Goal: Task Accomplishment & Management: Use online tool/utility

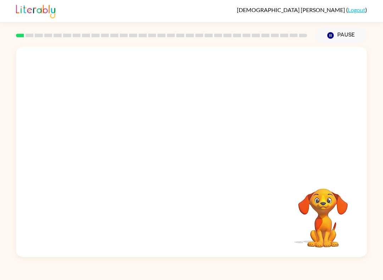
click at [35, 177] on div "Your browser must support playing .mp4 files to use Literably. Please try using…" at bounding box center [191, 152] width 351 height 211
click at [196, 157] on icon "button" at bounding box center [192, 155] width 12 height 12
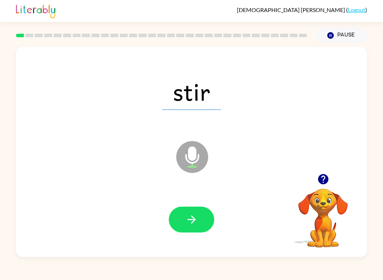
click at [188, 224] on icon "button" at bounding box center [192, 220] width 12 height 12
click at [200, 214] on button "button" at bounding box center [191, 220] width 45 height 26
click at [197, 217] on icon "button" at bounding box center [192, 220] width 12 height 12
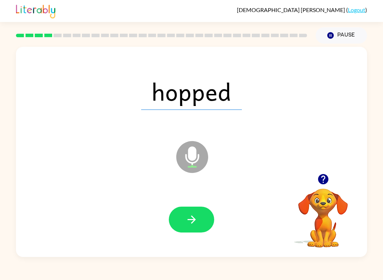
click at [201, 220] on button "button" at bounding box center [191, 220] width 45 height 26
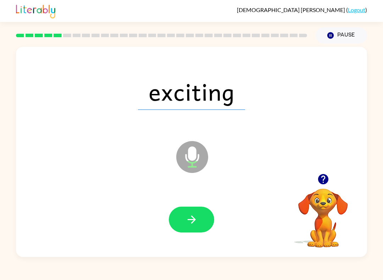
click at [186, 227] on button "button" at bounding box center [191, 220] width 45 height 26
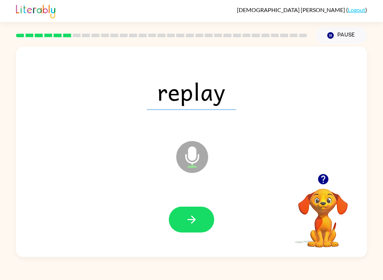
click at [196, 222] on icon "button" at bounding box center [192, 220] width 12 height 12
click at [193, 224] on icon "button" at bounding box center [192, 220] width 12 height 12
click at [202, 217] on button "button" at bounding box center [191, 220] width 45 height 26
click at [189, 220] on icon "button" at bounding box center [191, 220] width 8 height 8
click at [197, 228] on button "button" at bounding box center [191, 220] width 45 height 26
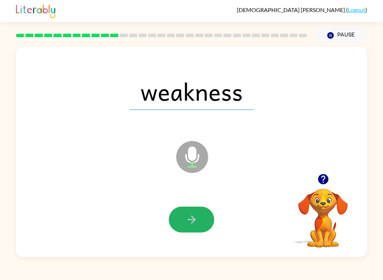
click at [200, 225] on button "button" at bounding box center [191, 220] width 45 height 26
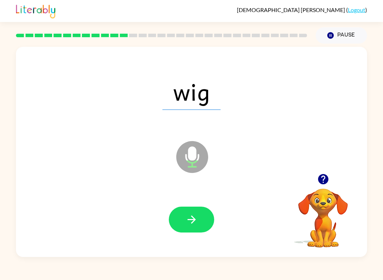
click at [196, 222] on icon "button" at bounding box center [192, 220] width 12 height 12
click at [195, 217] on icon "button" at bounding box center [192, 220] width 12 height 12
click at [194, 222] on icon "button" at bounding box center [191, 220] width 8 height 8
click at [196, 224] on icon "button" at bounding box center [192, 220] width 12 height 12
click at [193, 222] on icon "button" at bounding box center [191, 220] width 8 height 8
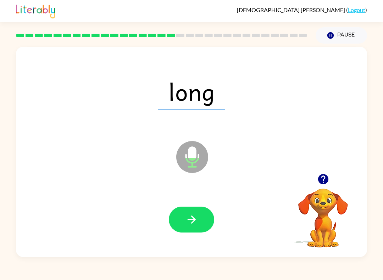
click at [191, 223] on icon "button" at bounding box center [192, 220] width 12 height 12
click at [198, 230] on button "button" at bounding box center [191, 220] width 45 height 26
click at [197, 218] on icon "button" at bounding box center [192, 220] width 12 height 12
click at [196, 226] on button "button" at bounding box center [191, 220] width 45 height 26
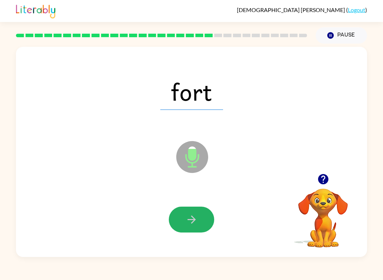
click at [201, 224] on button "button" at bounding box center [191, 220] width 45 height 26
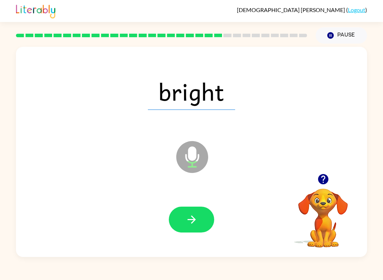
click at [198, 221] on icon "button" at bounding box center [192, 220] width 12 height 12
click at [200, 224] on button "button" at bounding box center [191, 220] width 45 height 26
click at [196, 223] on icon "button" at bounding box center [192, 220] width 12 height 12
click at [193, 218] on icon "button" at bounding box center [191, 220] width 8 height 8
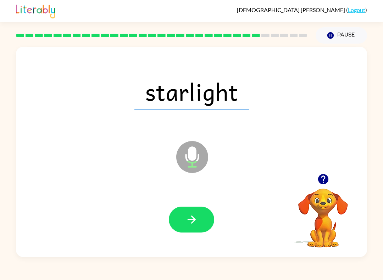
click at [195, 220] on icon "button" at bounding box center [191, 220] width 8 height 8
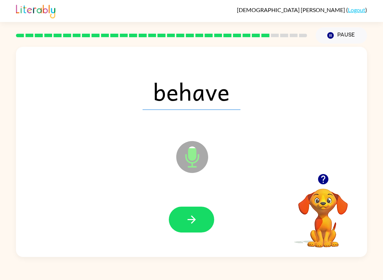
click at [192, 225] on icon "button" at bounding box center [192, 220] width 12 height 12
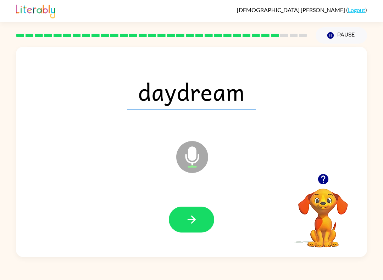
click at [197, 224] on icon "button" at bounding box center [192, 220] width 12 height 12
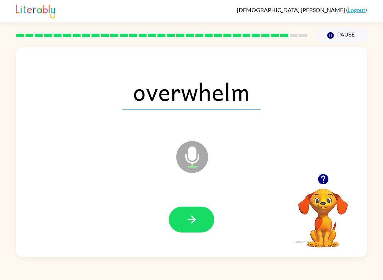
click at [199, 219] on button "button" at bounding box center [191, 220] width 45 height 26
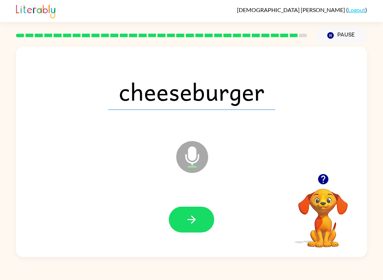
click at [196, 219] on icon "button" at bounding box center [192, 220] width 12 height 12
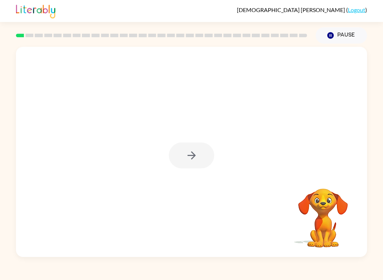
click at [187, 152] on div at bounding box center [191, 156] width 45 height 26
click at [188, 147] on button "button" at bounding box center [191, 156] width 45 height 26
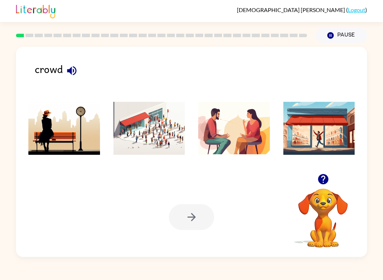
click at [143, 142] on img at bounding box center [150, 128] width 72 height 53
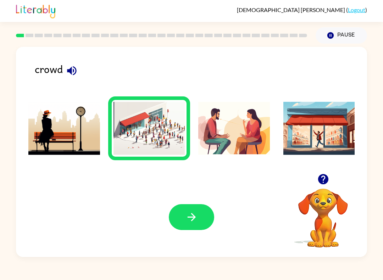
click at [188, 224] on button "button" at bounding box center [191, 217] width 45 height 26
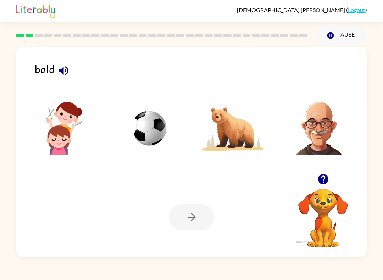
click at [315, 129] on img at bounding box center [320, 128] width 72 height 53
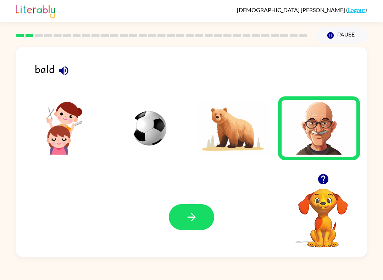
click at [187, 218] on icon "button" at bounding box center [192, 217] width 12 height 12
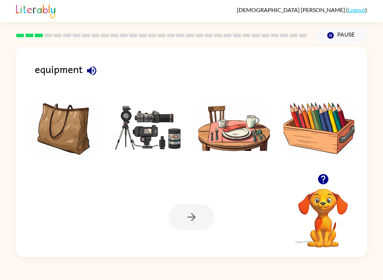
click at [135, 141] on img at bounding box center [150, 128] width 72 height 53
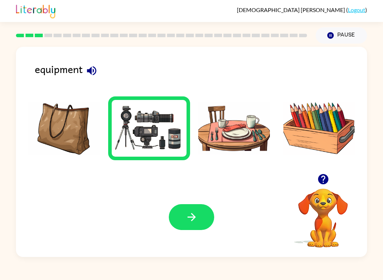
click at [196, 223] on icon "button" at bounding box center [192, 217] width 12 height 12
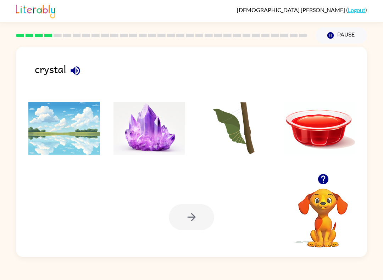
click at [137, 138] on img at bounding box center [150, 128] width 72 height 53
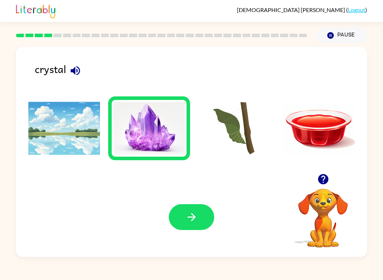
click at [196, 217] on icon "button" at bounding box center [192, 217] width 12 height 12
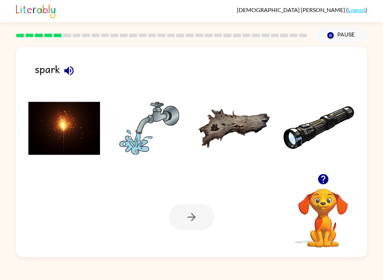
click at [61, 118] on img at bounding box center [64, 128] width 72 height 53
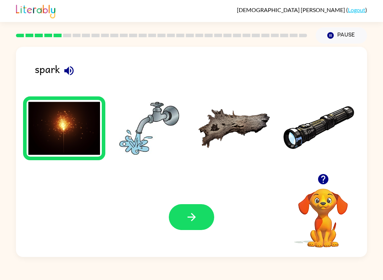
click at [191, 224] on icon "button" at bounding box center [192, 217] width 12 height 12
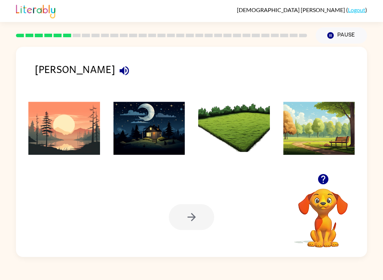
click at [67, 135] on img at bounding box center [64, 128] width 72 height 53
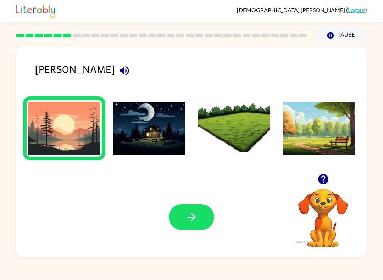
click at [193, 222] on icon "button" at bounding box center [192, 217] width 12 height 12
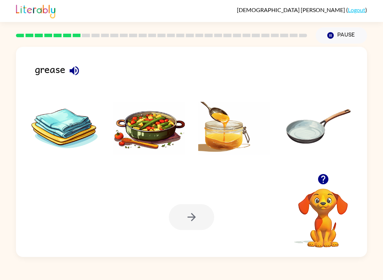
click at [316, 137] on img at bounding box center [320, 128] width 72 height 53
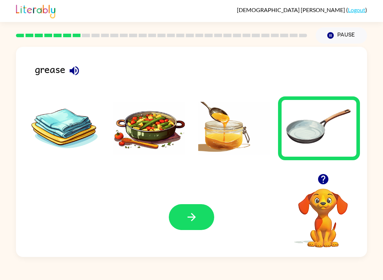
click at [196, 217] on icon "button" at bounding box center [192, 217] width 12 height 12
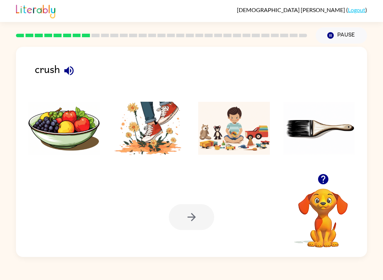
click at [149, 113] on img at bounding box center [150, 128] width 72 height 53
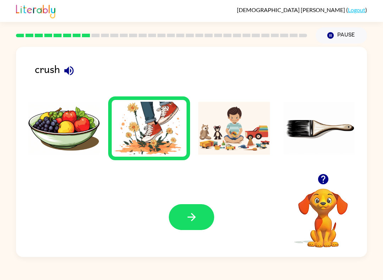
click at [202, 229] on button "button" at bounding box center [191, 217] width 45 height 26
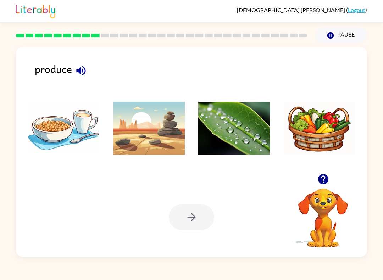
click at [328, 132] on img at bounding box center [320, 128] width 72 height 53
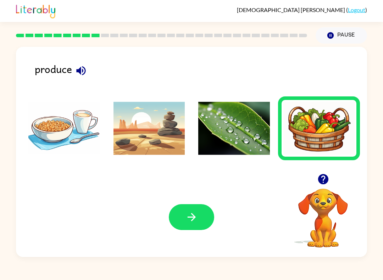
click at [193, 218] on icon "button" at bounding box center [191, 217] width 8 height 8
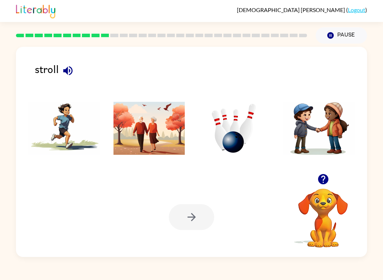
click at [137, 136] on img at bounding box center [150, 128] width 72 height 53
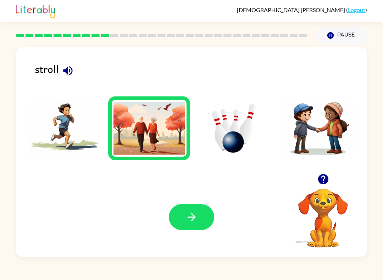
click at [195, 219] on icon "button" at bounding box center [192, 217] width 12 height 12
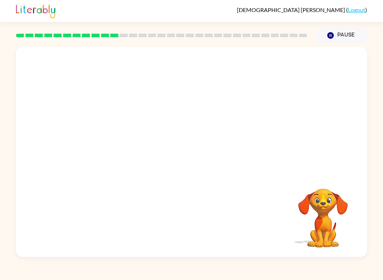
click at [100, 135] on video "Your browser must support playing .mp4 files to use Literably. Please try using…" at bounding box center [191, 110] width 351 height 127
click at [197, 159] on icon "button" at bounding box center [192, 155] width 12 height 12
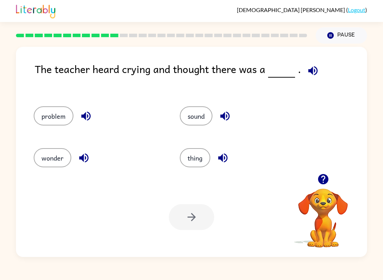
click at [58, 113] on button "problem" at bounding box center [54, 115] width 40 height 19
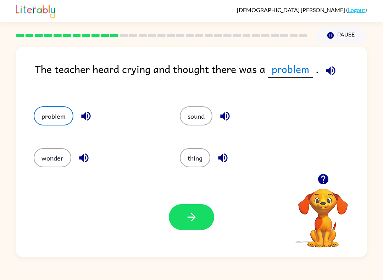
click at [196, 215] on icon "button" at bounding box center [192, 217] width 12 height 12
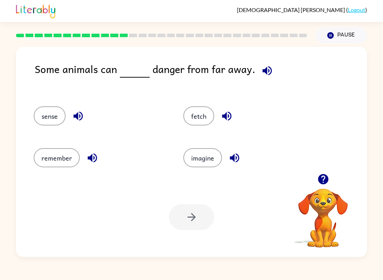
click at [52, 117] on button "sense" at bounding box center [50, 115] width 32 height 19
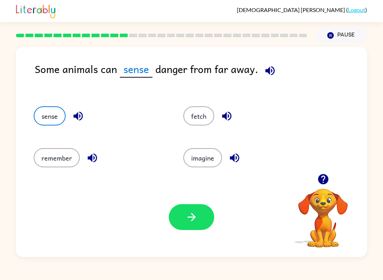
click at [197, 220] on icon "button" at bounding box center [192, 217] width 12 height 12
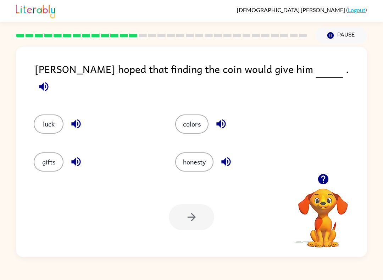
click at [53, 115] on button "luck" at bounding box center [49, 124] width 30 height 19
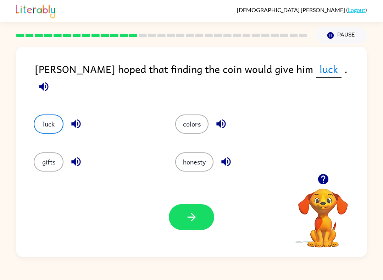
click at [191, 225] on button "button" at bounding box center [191, 217] width 45 height 26
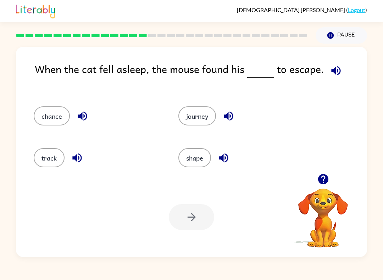
click at [49, 108] on button "chance" at bounding box center [52, 115] width 36 height 19
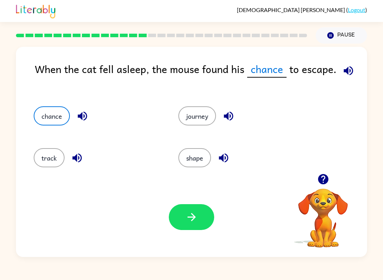
click at [190, 222] on icon "button" at bounding box center [192, 217] width 12 height 12
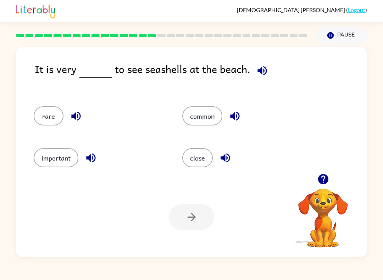
click at [203, 121] on button "common" at bounding box center [202, 115] width 40 height 19
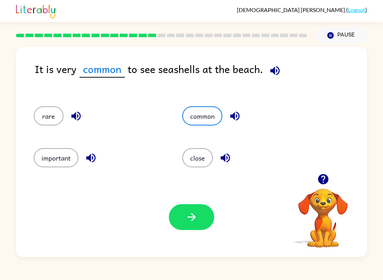
click at [195, 220] on icon "button" at bounding box center [192, 217] width 12 height 12
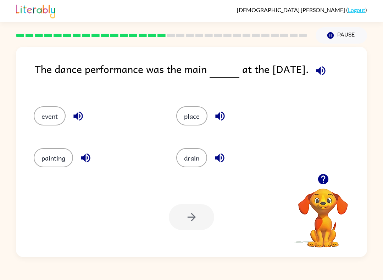
click at [47, 118] on button "event" at bounding box center [50, 115] width 32 height 19
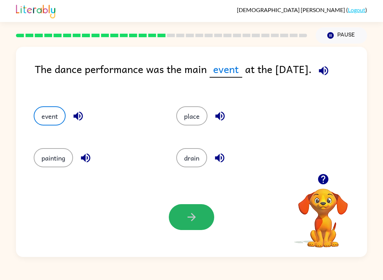
click at [198, 217] on button "button" at bounding box center [191, 217] width 45 height 26
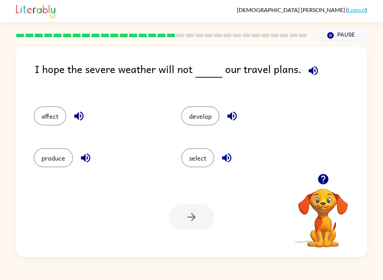
click at [55, 120] on button "affect" at bounding box center [50, 115] width 33 height 19
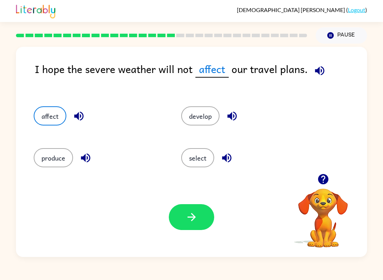
click at [192, 215] on icon "button" at bounding box center [191, 217] width 8 height 8
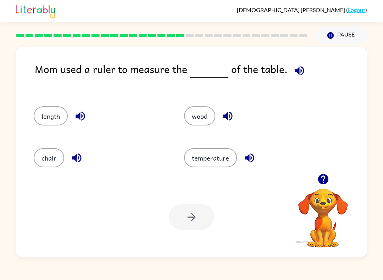
click at [46, 119] on button "length" at bounding box center [51, 115] width 34 height 19
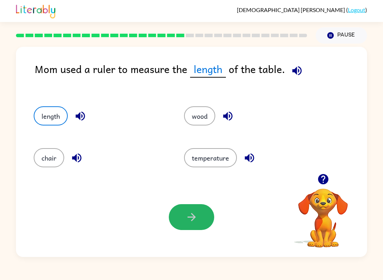
click at [193, 223] on icon "button" at bounding box center [192, 217] width 12 height 12
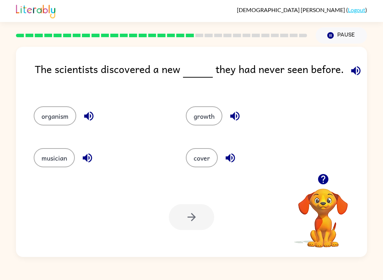
click at [59, 115] on button "organism" at bounding box center [55, 115] width 43 height 19
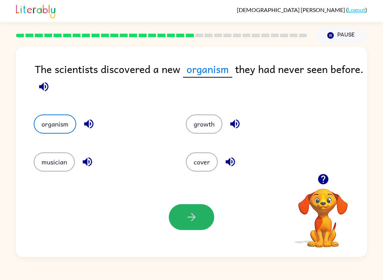
click at [193, 221] on icon "button" at bounding box center [192, 217] width 12 height 12
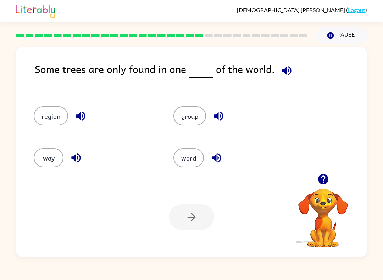
click at [61, 114] on button "region" at bounding box center [51, 115] width 34 height 19
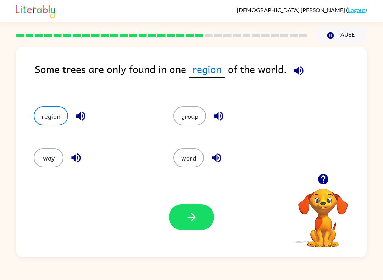
click at [197, 221] on icon "button" at bounding box center [192, 217] width 12 height 12
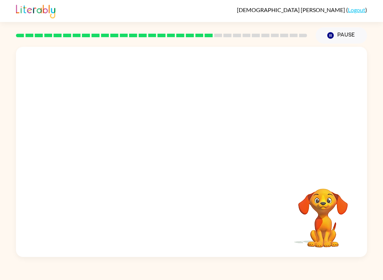
click at [124, 147] on video "Your browser must support playing .mp4 files to use Literably. Please try using…" at bounding box center [191, 110] width 351 height 127
click at [120, 159] on video "Your browser must support playing .mp4 files to use Literably. Please try using…" at bounding box center [191, 110] width 351 height 127
click at [120, 158] on video "Your browser must support playing .mp4 files to use Literably. Please try using…" at bounding box center [191, 110] width 351 height 127
click at [126, 137] on video "Your browser must support playing .mp4 files to use Literably. Please try using…" at bounding box center [191, 110] width 351 height 127
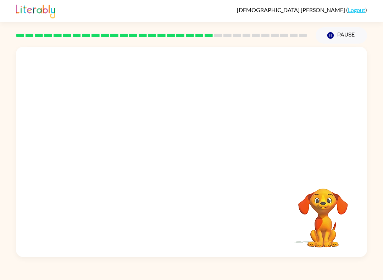
click at [122, 152] on video "Your browser must support playing .mp4 files to use Literably. Please try using…" at bounding box center [191, 110] width 351 height 127
click at [195, 144] on div at bounding box center [191, 156] width 45 height 26
click at [187, 155] on icon "button" at bounding box center [192, 155] width 12 height 12
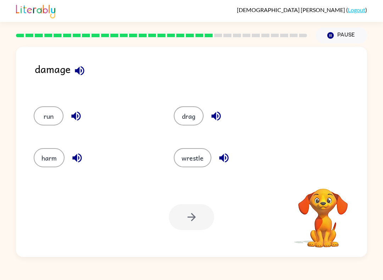
click at [48, 160] on button "harm" at bounding box center [49, 157] width 31 height 19
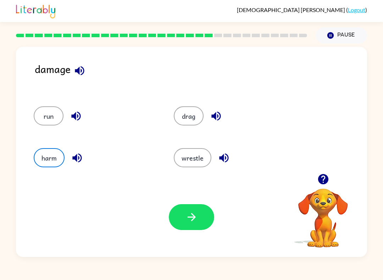
click at [197, 221] on icon "button" at bounding box center [192, 217] width 12 height 12
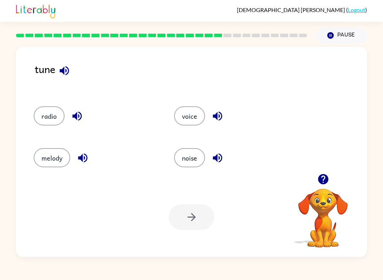
click at [50, 162] on button "melody" at bounding box center [52, 157] width 37 height 19
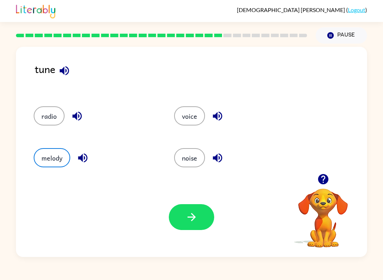
click at [189, 226] on button "button" at bounding box center [191, 217] width 45 height 26
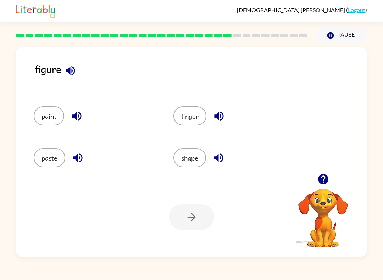
click at [192, 157] on button "shape" at bounding box center [190, 157] width 33 height 19
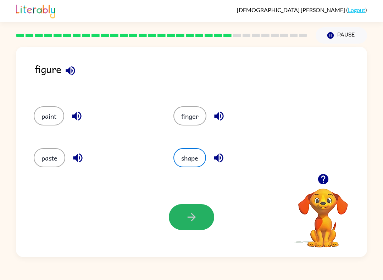
click at [193, 220] on icon "button" at bounding box center [191, 217] width 8 height 8
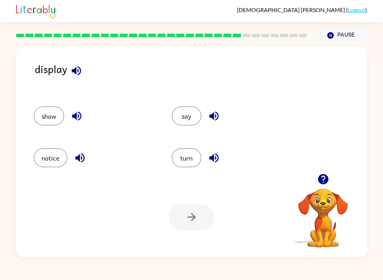
click at [185, 157] on button "turn" at bounding box center [187, 157] width 30 height 19
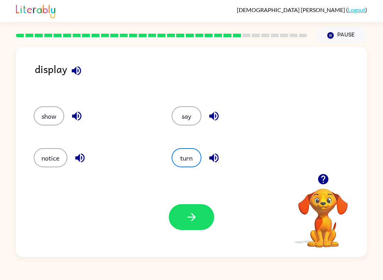
click at [191, 221] on icon "button" at bounding box center [192, 217] width 12 height 12
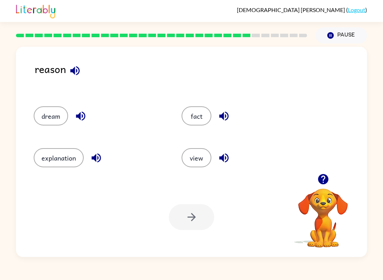
click at [197, 115] on button "fact" at bounding box center [197, 115] width 30 height 19
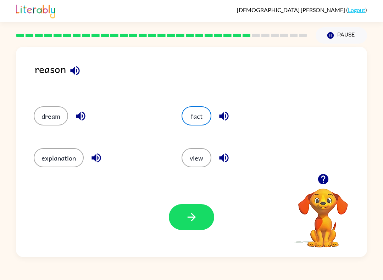
click at [194, 219] on icon "button" at bounding box center [191, 217] width 8 height 8
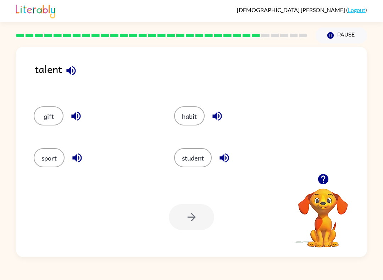
click at [187, 122] on button "habit" at bounding box center [189, 115] width 31 height 19
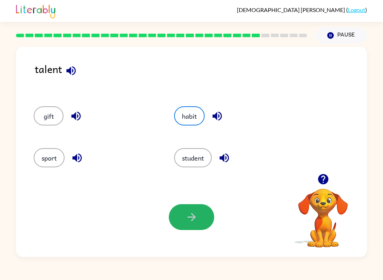
click at [193, 229] on button "button" at bounding box center [191, 217] width 45 height 26
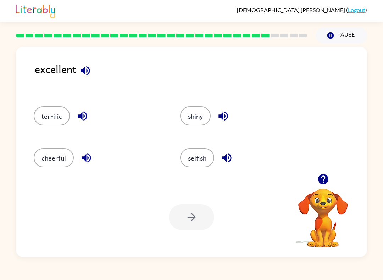
click at [50, 124] on button "terrific" at bounding box center [52, 115] width 36 height 19
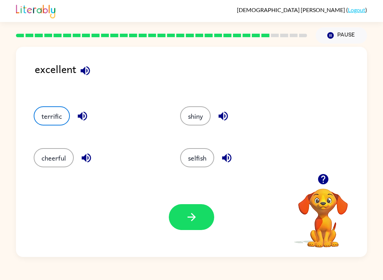
click at [188, 221] on icon "button" at bounding box center [192, 217] width 12 height 12
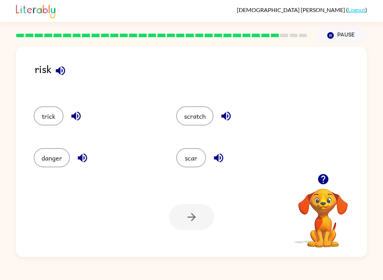
click at [59, 165] on button "danger" at bounding box center [52, 157] width 36 height 19
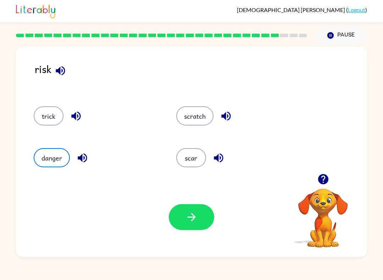
click at [198, 225] on button "button" at bounding box center [191, 217] width 45 height 26
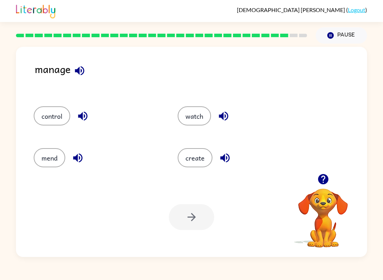
click at [57, 115] on button "control" at bounding box center [52, 115] width 37 height 19
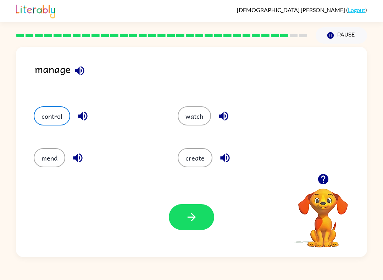
click at [197, 228] on button "button" at bounding box center [191, 217] width 45 height 26
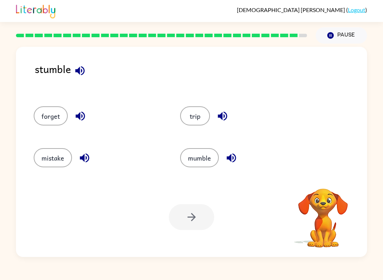
click at [196, 117] on button "trip" at bounding box center [195, 115] width 30 height 19
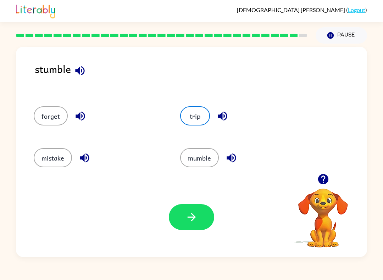
click at [200, 110] on button "trip" at bounding box center [195, 115] width 30 height 19
click at [197, 213] on icon "button" at bounding box center [192, 217] width 12 height 12
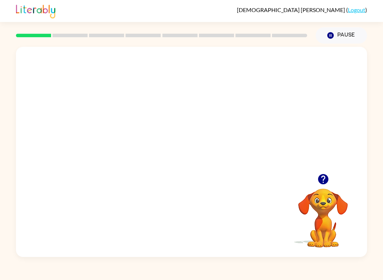
click at [172, 111] on video "Your browser must support playing .mp4 files to use Literably. Please try using…" at bounding box center [191, 110] width 351 height 127
click at [200, 153] on div at bounding box center [191, 156] width 45 height 26
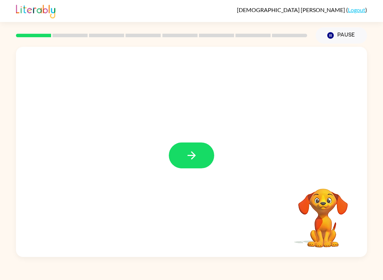
click at [197, 153] on icon "button" at bounding box center [192, 155] width 12 height 12
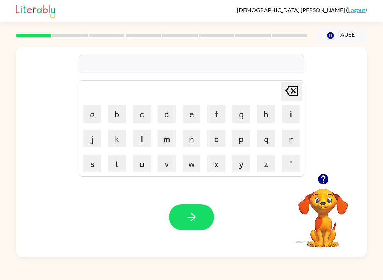
click at [326, 181] on icon "button" at bounding box center [323, 179] width 10 height 10
click at [290, 136] on button "r" at bounding box center [291, 139] width 18 height 18
click at [192, 106] on button "e" at bounding box center [192, 114] width 18 height 18
click at [242, 137] on button "p" at bounding box center [242, 139] width 18 height 18
click at [215, 139] on button "o" at bounding box center [217, 139] width 18 height 18
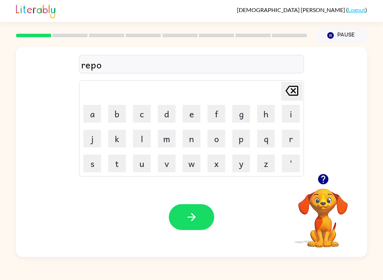
click at [288, 137] on button "r" at bounding box center [291, 139] width 18 height 18
click at [121, 169] on button "t" at bounding box center [117, 164] width 18 height 18
click at [194, 217] on icon "button" at bounding box center [191, 217] width 8 height 8
click at [330, 31] on button "Pause Pause" at bounding box center [341, 35] width 51 height 16
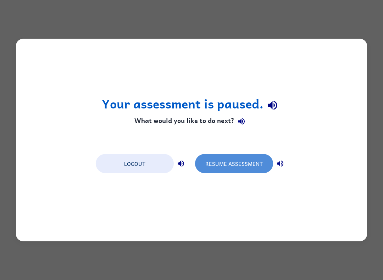
click at [251, 169] on button "Resume Assessment" at bounding box center [234, 163] width 78 height 19
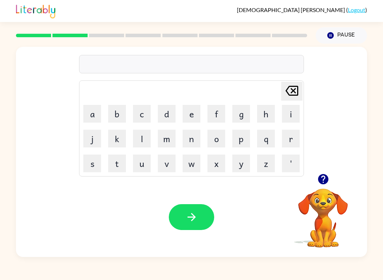
click at [332, 33] on icon "button" at bounding box center [331, 35] width 6 height 6
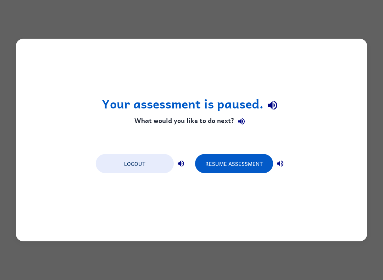
click at [157, 155] on button "Logout" at bounding box center [135, 163] width 78 height 19
